Goal: Information Seeking & Learning: Learn about a topic

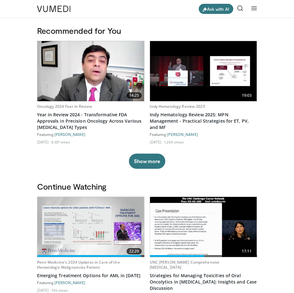
click at [255, 9] on icon at bounding box center [254, 8] width 6 height 6
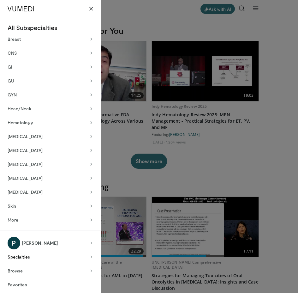
click at [22, 256] on button "Specialties" at bounding box center [51, 257] width 86 height 13
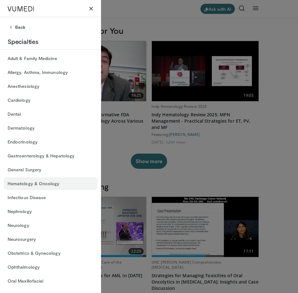
click at [24, 182] on link "Hematology & Oncology" at bounding box center [51, 183] width 94 height 13
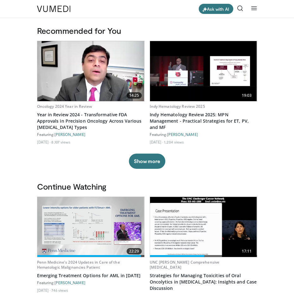
click at [253, 7] on icon at bounding box center [254, 8] width 6 height 6
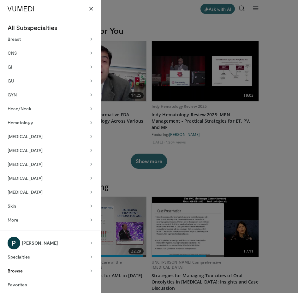
click at [92, 269] on icon at bounding box center [91, 271] width 4 height 4
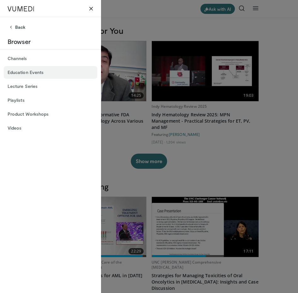
click at [31, 72] on link "Education Events" at bounding box center [51, 72] width 94 height 13
click at [14, 25] on button "Back" at bounding box center [51, 27] width 94 height 13
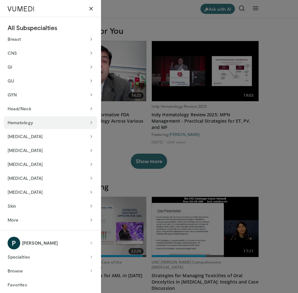
click at [30, 126] on button "Hematology" at bounding box center [51, 122] width 94 height 13
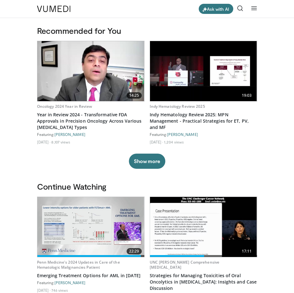
click at [254, 10] on icon at bounding box center [254, 8] width 6 height 6
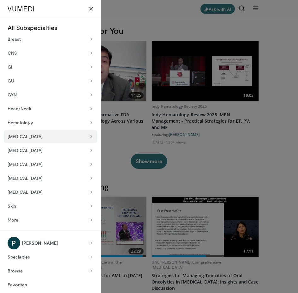
click at [91, 137] on icon at bounding box center [91, 136] width 4 height 4
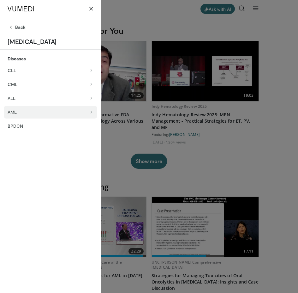
click at [91, 113] on icon at bounding box center [91, 112] width 4 height 4
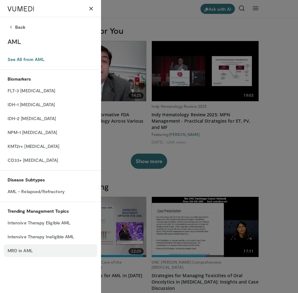
click at [22, 251] on link "MRD in AML" at bounding box center [51, 250] width 94 height 13
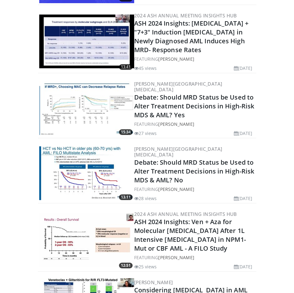
scroll to position [537, 0]
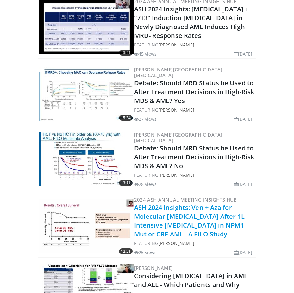
click at [181, 207] on link "ASH 2024 Insights: Ven + Aza for Molecular [MEDICAL_DATA] After 1L Intensive [M…" at bounding box center [190, 220] width 112 height 35
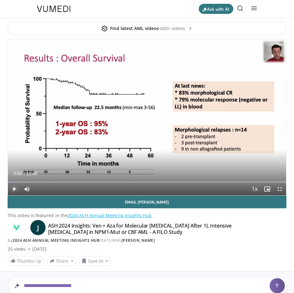
click at [15, 187] on span "Video Player" at bounding box center [14, 189] width 13 height 13
click at [281, 188] on span "Video Player" at bounding box center [279, 189] width 13 height 13
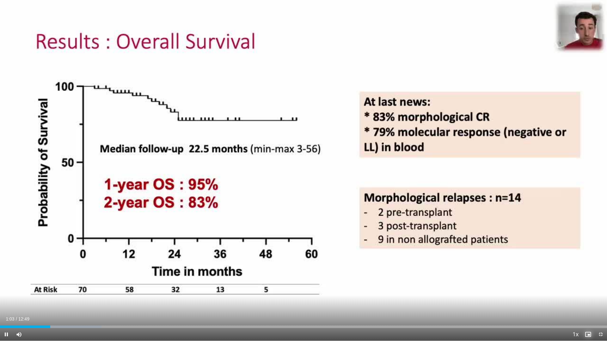
click at [293, 293] on span "Video Player" at bounding box center [588, 334] width 13 height 13
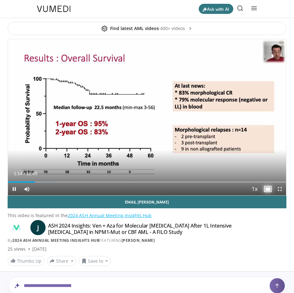
click at [267, 188] on span "Video Player" at bounding box center [267, 189] width 13 height 13
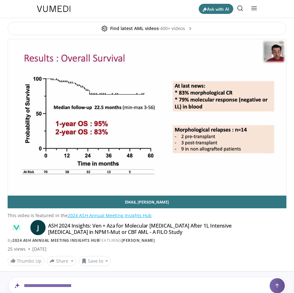
click at [81, 175] on video-js "**********" at bounding box center [147, 117] width 278 height 156
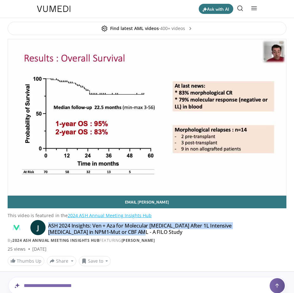
drag, startPoint x: 137, startPoint y: 232, endPoint x: 48, endPoint y: 228, distance: 89.3
click at [48, 228] on div "J ASH 2024 Insights: Ven + Aza for Molecular [MEDICAL_DATA] After 1L Intensive …" at bounding box center [147, 233] width 279 height 21
copy h4 "ASH 2024 Insights: Ven + Aza for Molecular [MEDICAL_DATA] After 1L Intensive [M…"
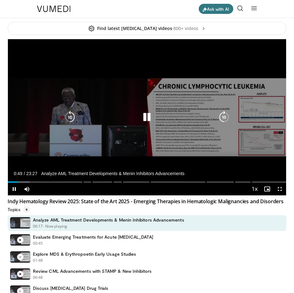
click at [138, 120] on div "Video Player" at bounding box center [147, 117] width 167 height 13
click at [146, 117] on icon "Video Player" at bounding box center [146, 117] width 13 height 13
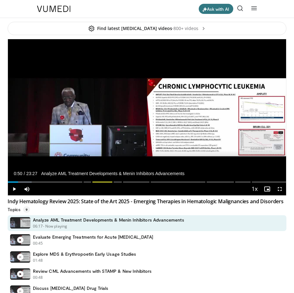
click at [218, 265] on div "Explore MDS & Erythropoetin Early Usage Studies 01:48 - Now playing" at bounding box center [147, 257] width 279 height 16
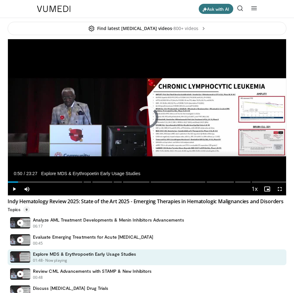
click at [256, 9] on icon at bounding box center [254, 8] width 6 height 6
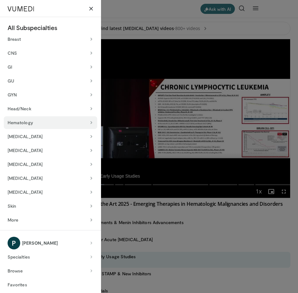
click at [92, 121] on icon at bounding box center [91, 122] width 4 height 4
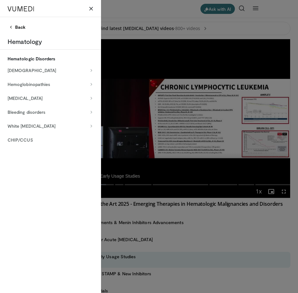
click at [15, 29] on button "Back" at bounding box center [51, 27] width 94 height 13
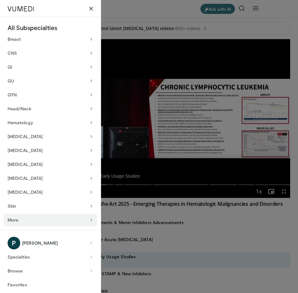
click at [90, 219] on icon at bounding box center [91, 220] width 4 height 4
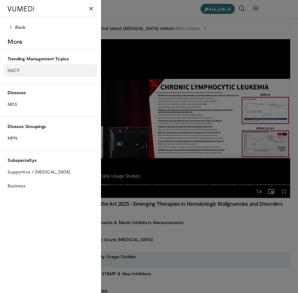
click at [12, 69] on link "HSCT" at bounding box center [51, 70] width 94 height 13
